Goal: Information Seeking & Learning: Compare options

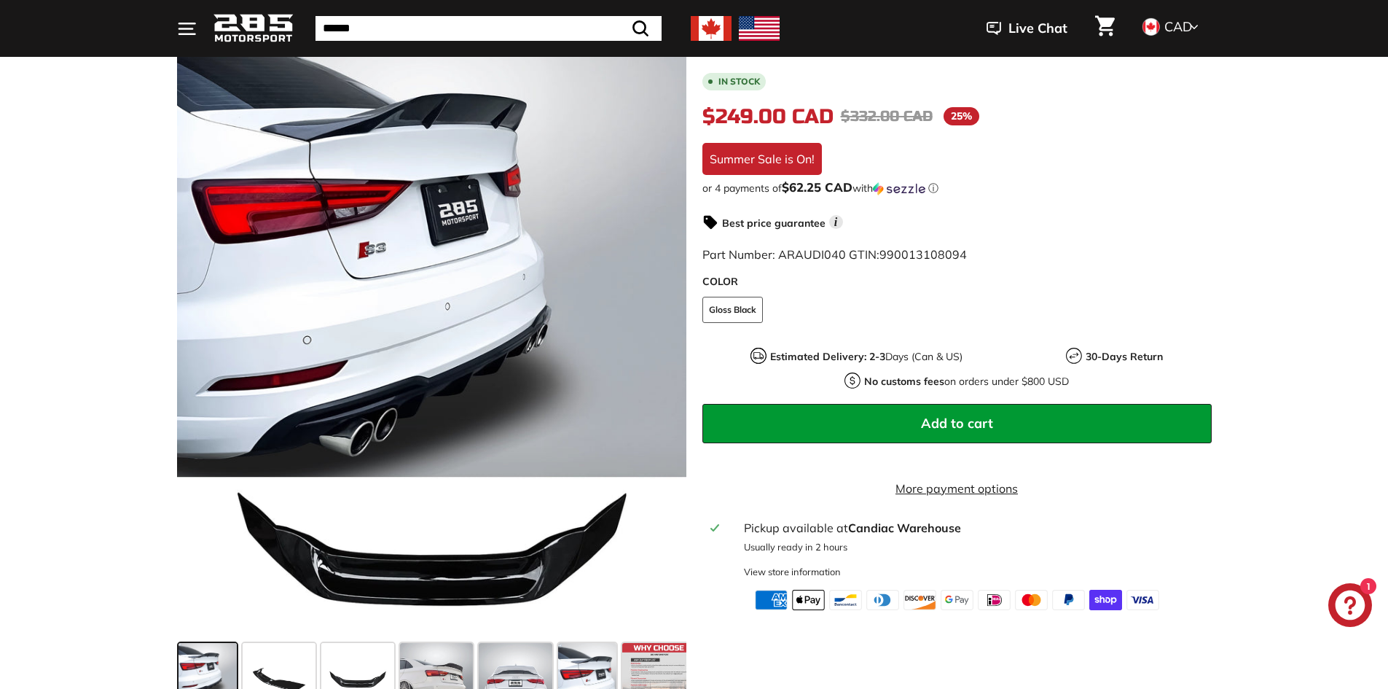
scroll to position [219, 0]
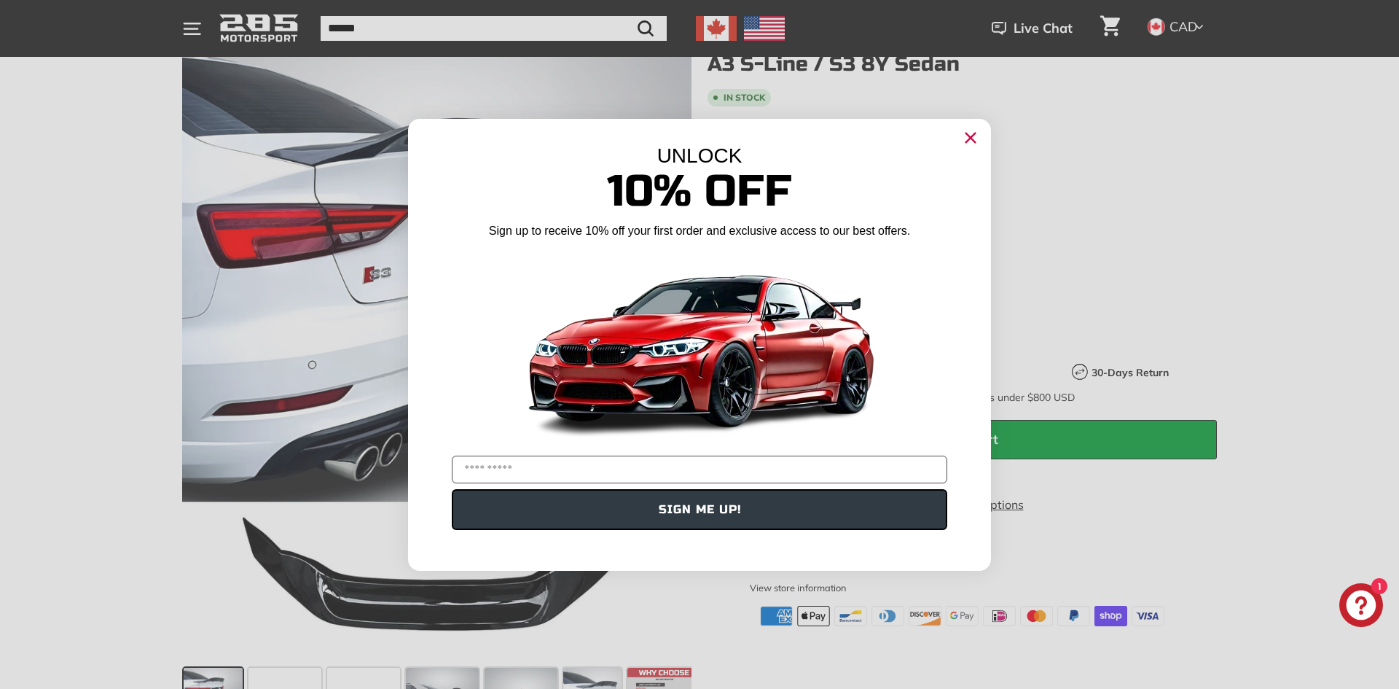
click at [977, 132] on circle "Close dialog" at bounding box center [971, 137] width 22 height 22
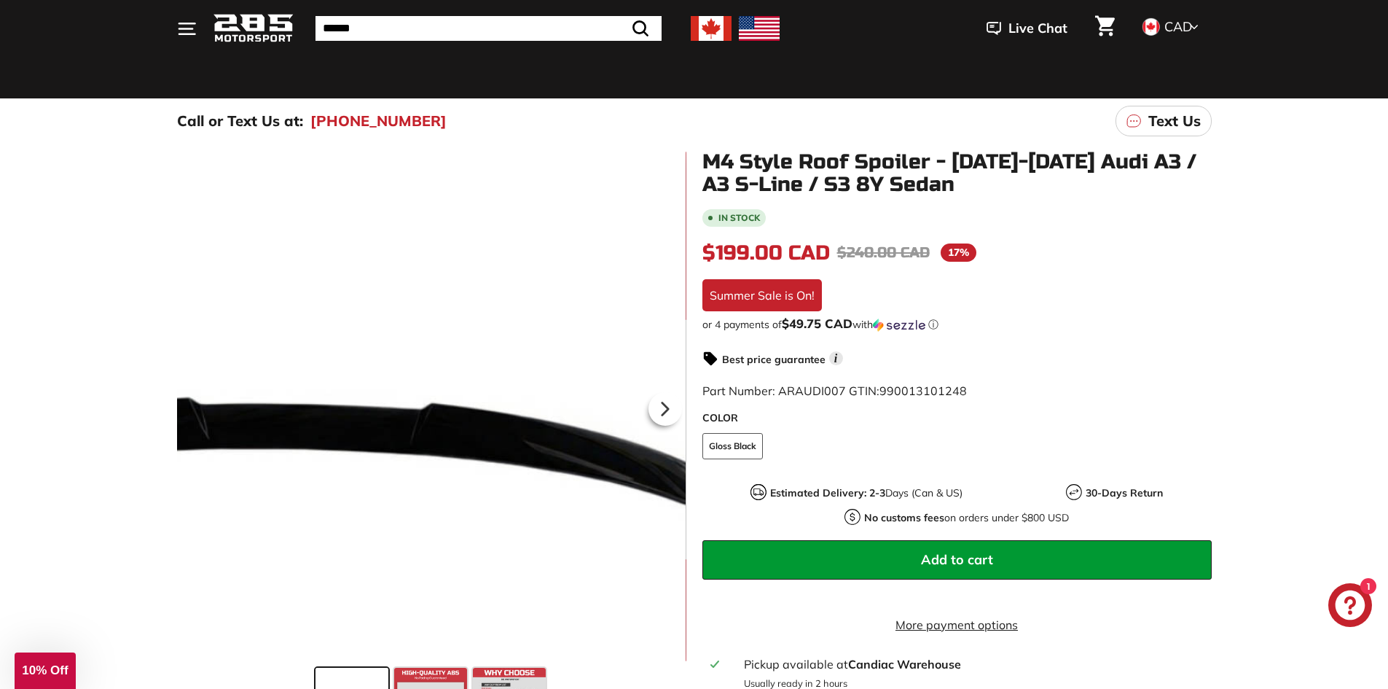
scroll to position [73, 0]
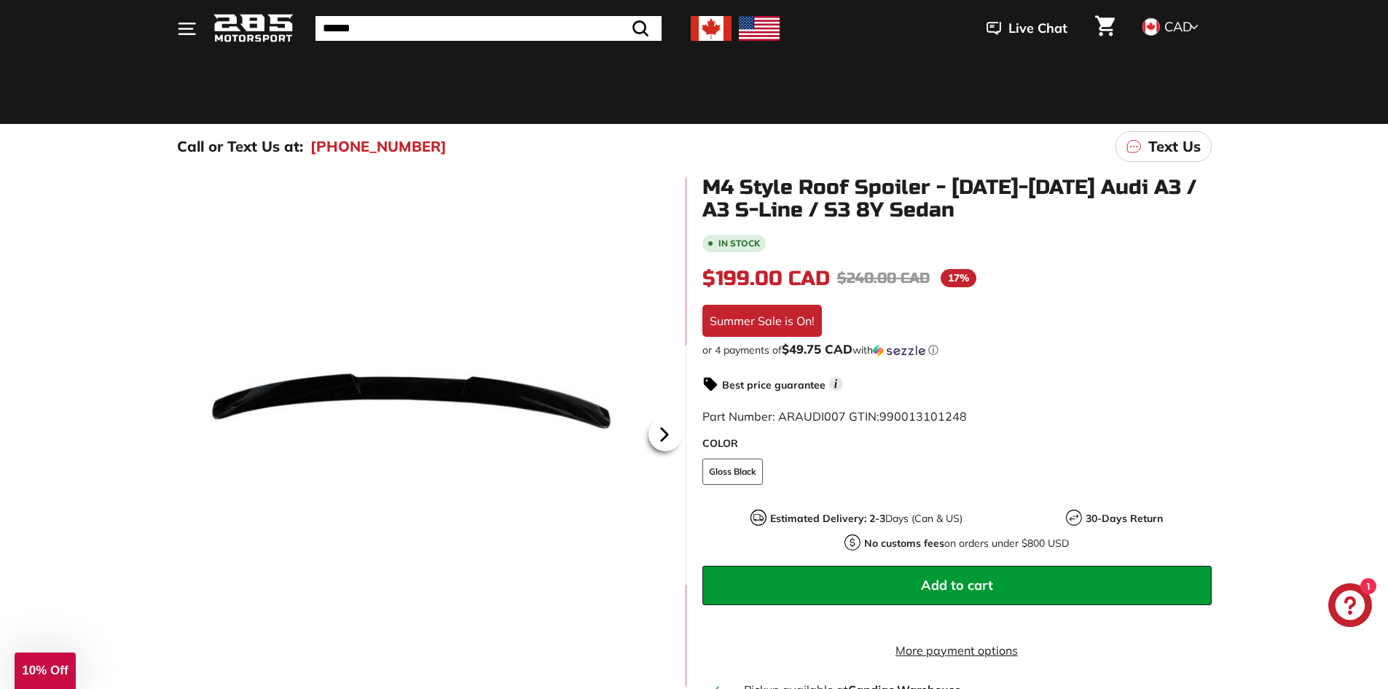
click at [675, 434] on icon at bounding box center [665, 435] width 34 height 34
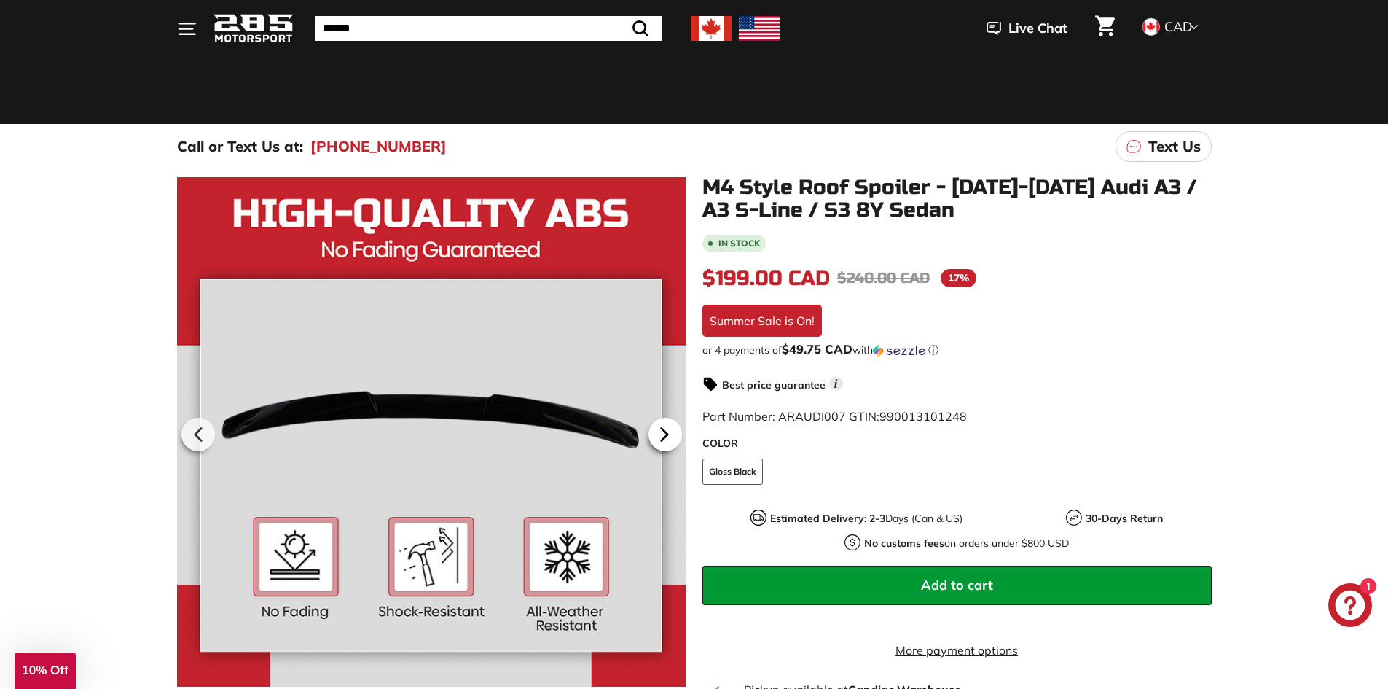
click at [675, 434] on icon at bounding box center [665, 435] width 34 height 34
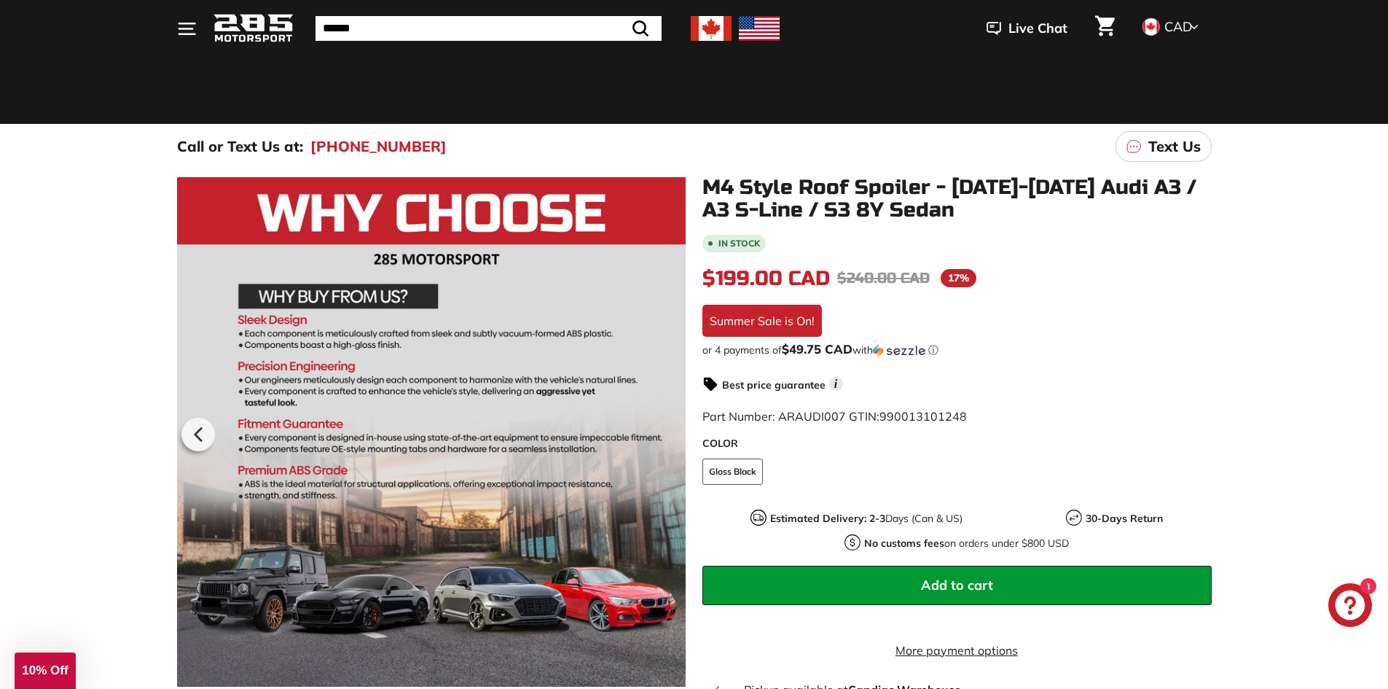
click at [675, 434] on div at bounding box center [430, 431] width 509 height 511
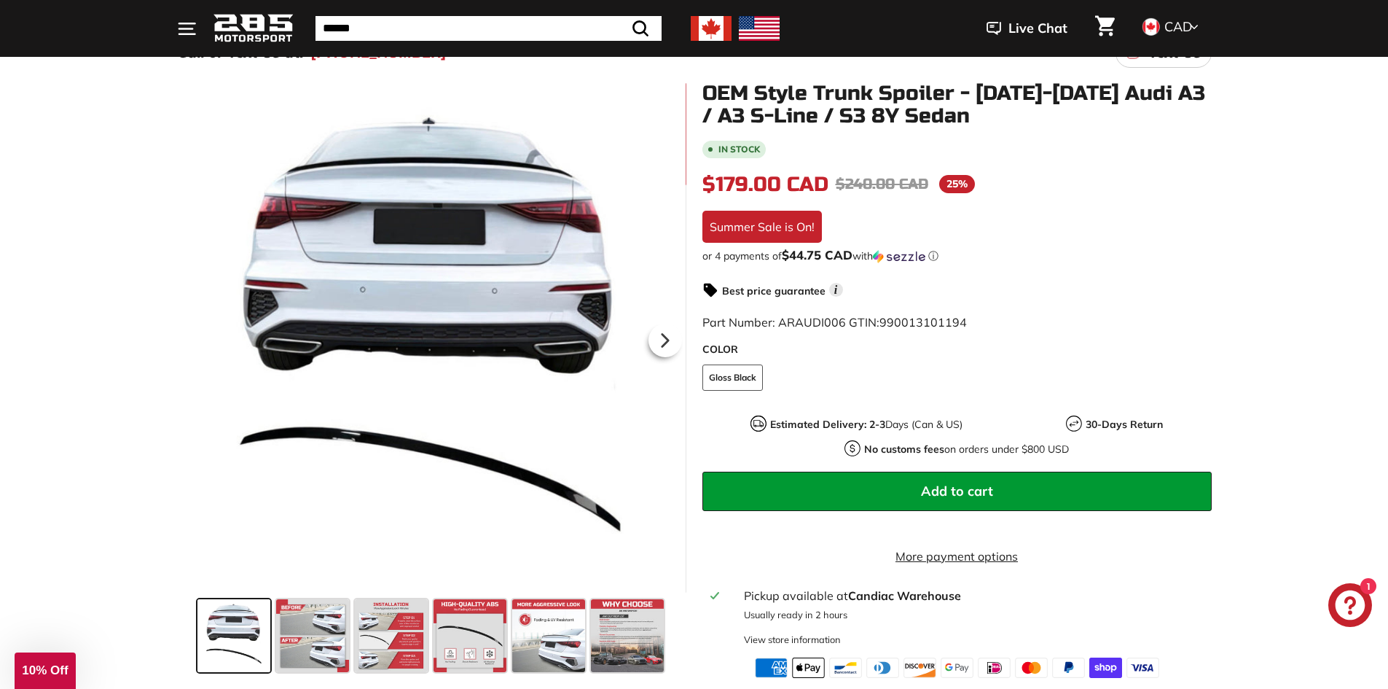
scroll to position [146, 0]
